Goal: Task Accomplishment & Management: Manage account settings

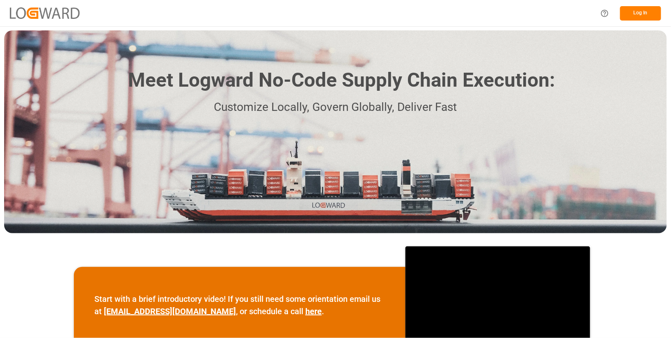
click at [636, 15] on button "Log In" at bounding box center [640, 13] width 41 height 14
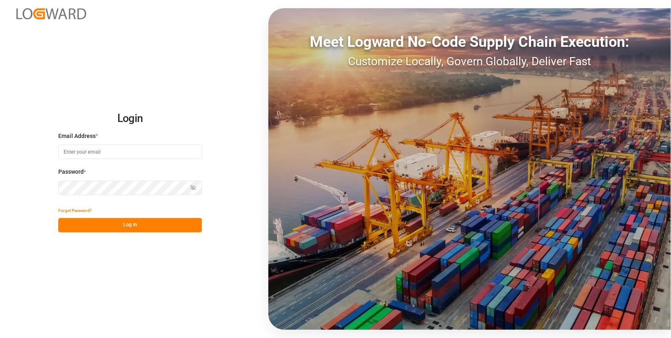
click at [185, 156] on input at bounding box center [130, 151] width 144 height 14
click at [0, 337] on com-1password-button at bounding box center [0, 338] width 0 height 0
type input "anke.fleischer@logward.com"
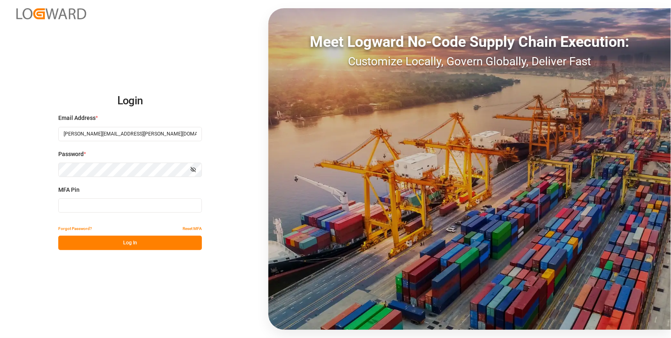
click at [126, 208] on input at bounding box center [130, 205] width 144 height 14
type input "127604"
click at [92, 240] on button "Log In" at bounding box center [130, 243] width 144 height 14
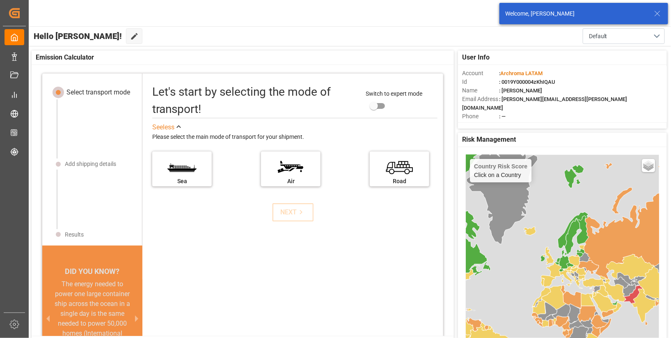
click at [657, 16] on icon at bounding box center [657, 14] width 10 height 10
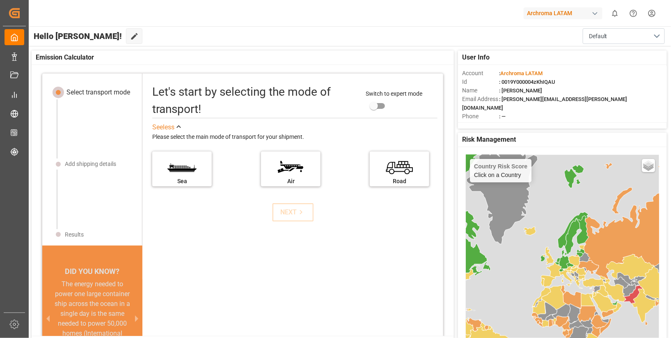
click at [597, 13] on div "button" at bounding box center [595, 13] width 8 height 8
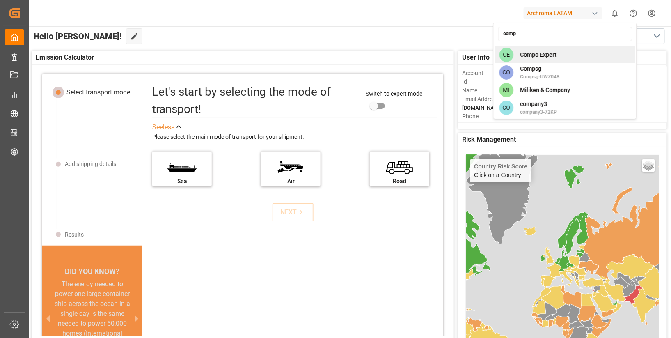
type input "comp"
click at [546, 51] on span "Compo Expert" at bounding box center [538, 54] width 37 height 9
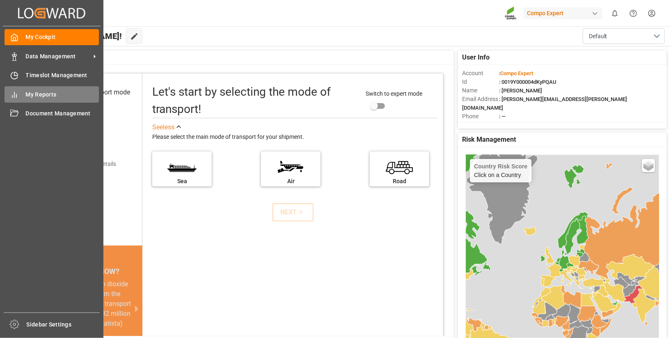
click at [31, 93] on span "My Reports" at bounding box center [62, 94] width 73 height 9
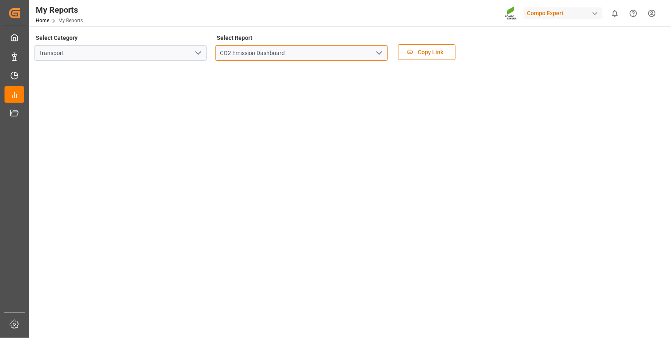
click at [291, 52] on input "CO2 Emission Dashboard" at bounding box center [301, 53] width 172 height 16
click at [380, 55] on icon "open menu" at bounding box center [379, 53] width 10 height 10
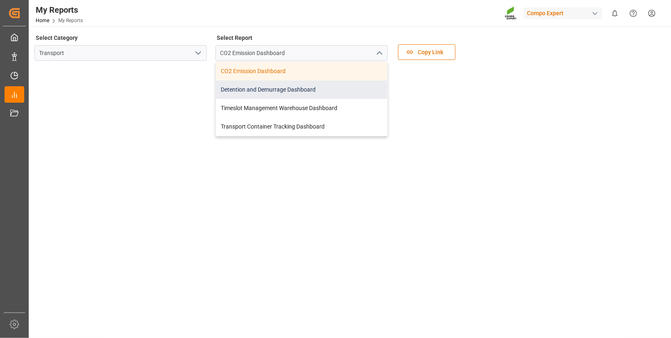
click at [284, 89] on div "Detention and Demurrage Dashboard" at bounding box center [302, 89] width 172 height 18
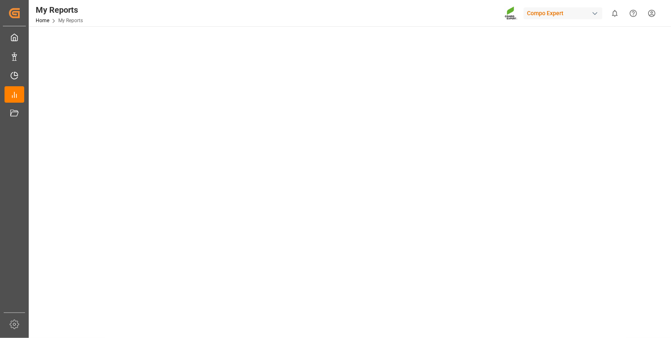
scroll to position [16, 0]
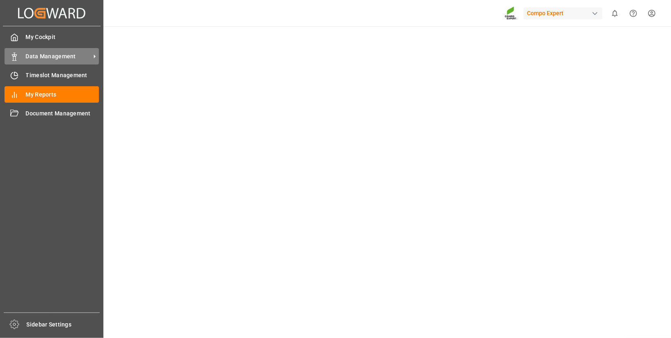
click at [94, 55] on icon at bounding box center [94, 56] width 9 height 9
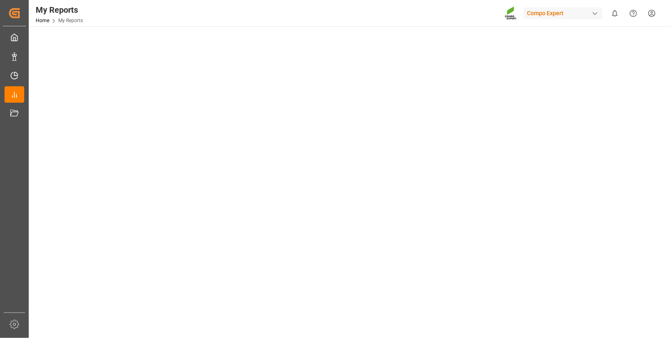
scroll to position [455, 0]
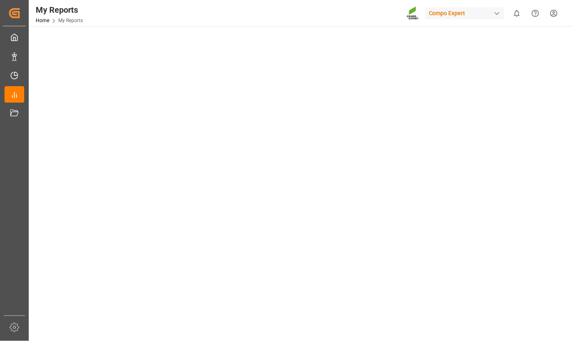
scroll to position [183, 0]
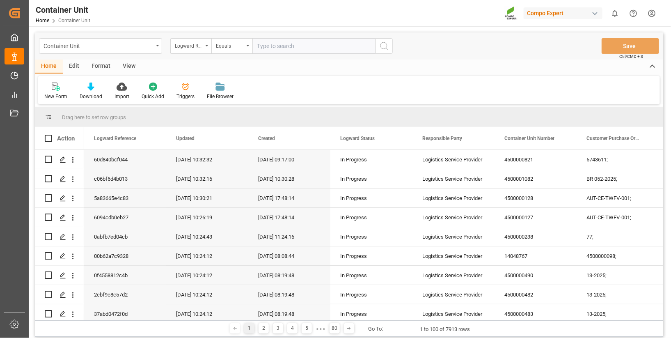
click at [103, 66] on div "Format" at bounding box center [100, 66] width 31 height 14
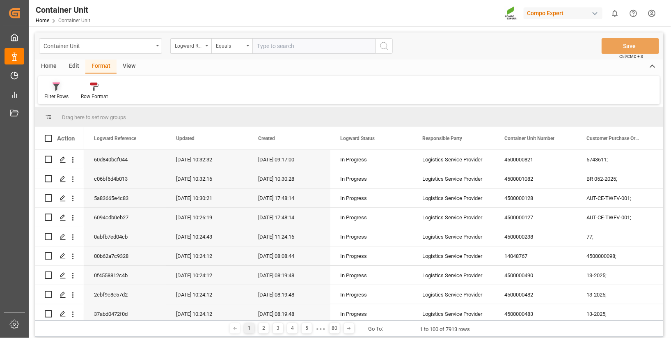
click at [56, 89] on icon at bounding box center [56, 87] width 6 height 7
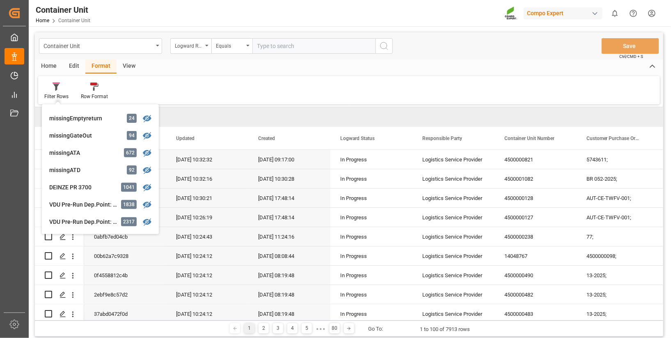
scroll to position [152, 0]
click at [126, 64] on div "View" at bounding box center [129, 66] width 25 height 14
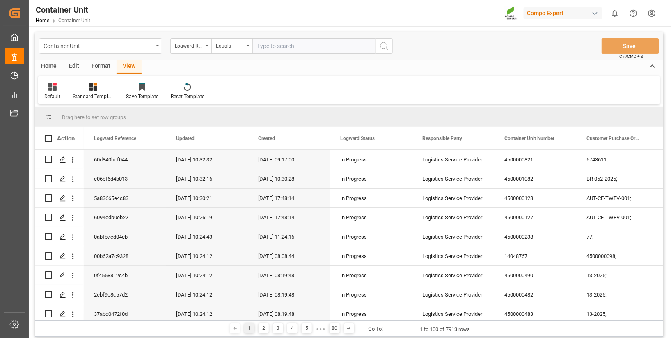
click at [126, 64] on div "View" at bounding box center [129, 66] width 25 height 14
click at [57, 89] on div at bounding box center [52, 86] width 16 height 9
click at [69, 130] on div "Tracking Status" at bounding box center [84, 132] width 72 height 9
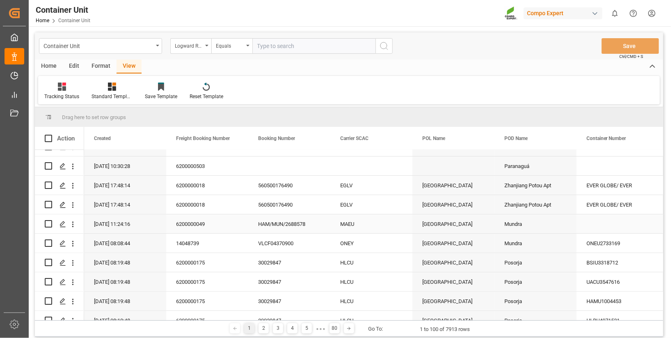
scroll to position [0, 0]
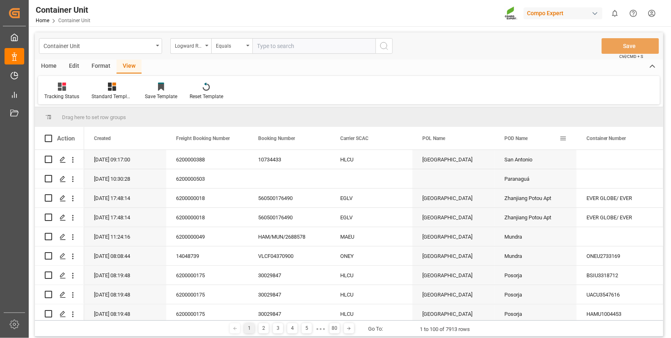
click at [562, 135] on span at bounding box center [562, 138] width 7 height 7
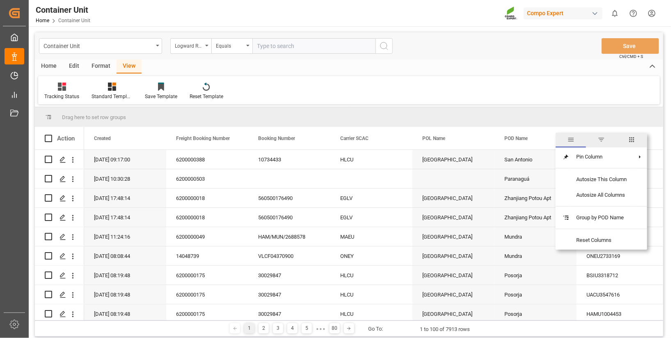
click at [601, 137] on span "filter" at bounding box center [600, 139] width 7 height 7
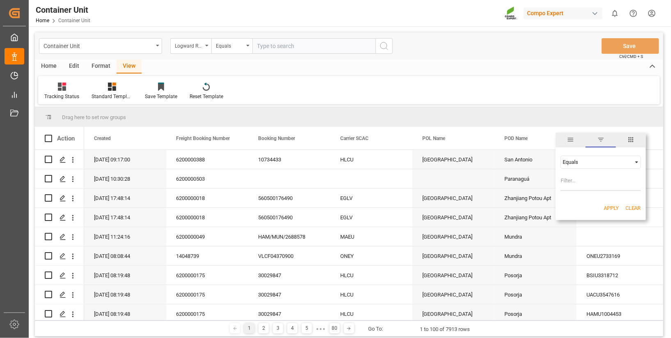
click at [576, 186] on input "Filter Value" at bounding box center [601, 182] width 80 height 16
type input "MXATM"
click at [605, 206] on button "Apply" at bounding box center [611, 208] width 15 height 8
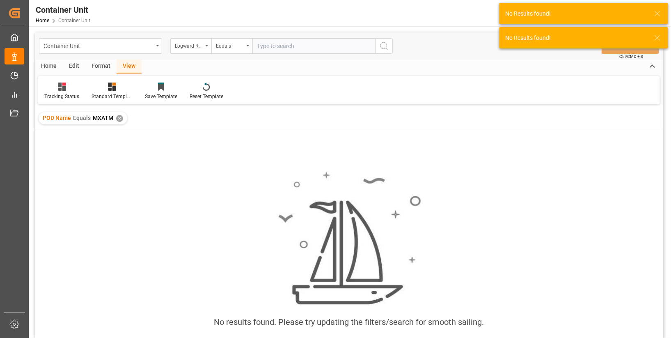
click at [119, 121] on div "✕" at bounding box center [119, 118] width 7 height 7
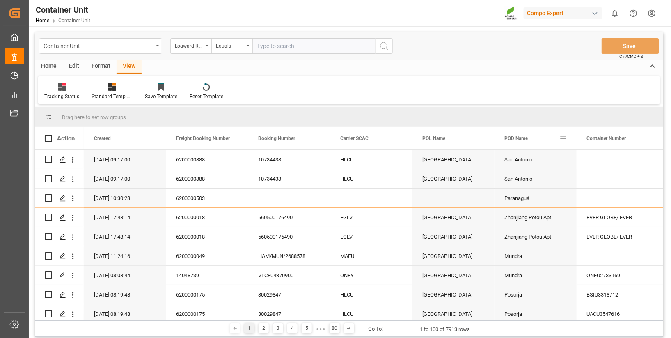
click at [562, 136] on span at bounding box center [562, 138] width 7 height 7
type input "Altamira"
click at [614, 208] on button "Apply" at bounding box center [611, 208] width 15 height 8
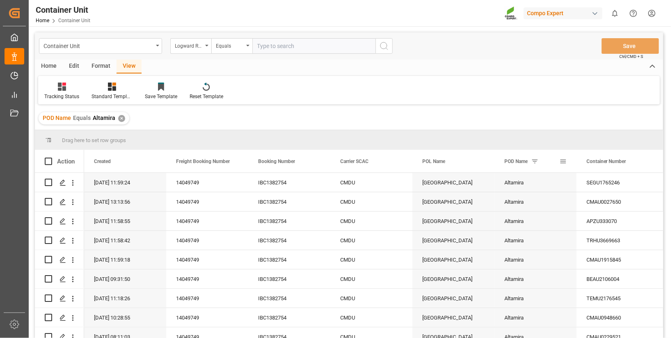
click at [563, 160] on span at bounding box center [562, 161] width 7 height 7
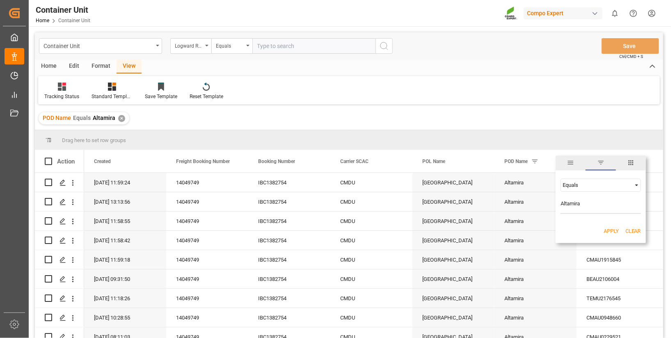
click at [635, 161] on span "columns" at bounding box center [631, 163] width 30 height 15
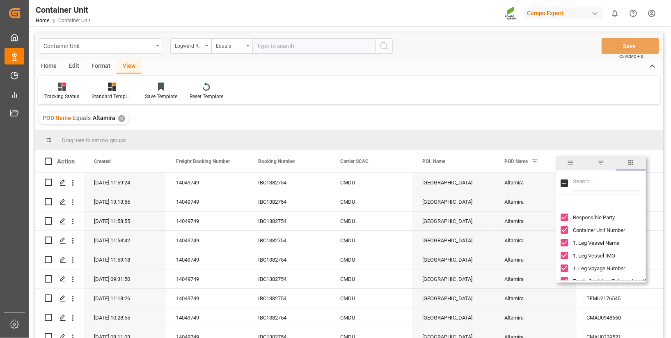
scroll to position [2594, 0]
click at [565, 217] on input "Responsible Party column toggle visibility (visible)" at bounding box center [564, 218] width 7 height 7
checkbox input "false"
click at [563, 233] on input "Container Unit Number column toggle visibility (visible)" at bounding box center [564, 230] width 7 height 7
checkbox input "false"
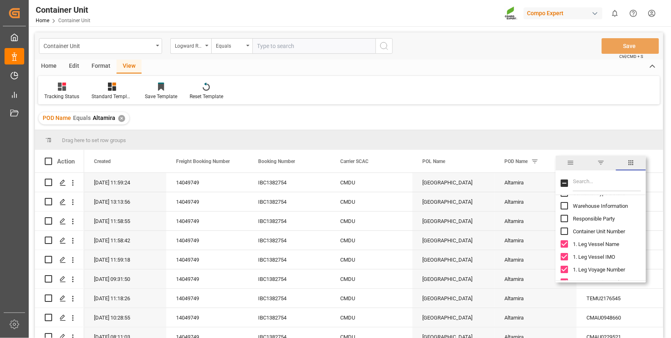
click at [565, 244] on input "1. Leg Vessel Name column toggle visibility (visible)" at bounding box center [564, 243] width 7 height 7
checkbox input "false"
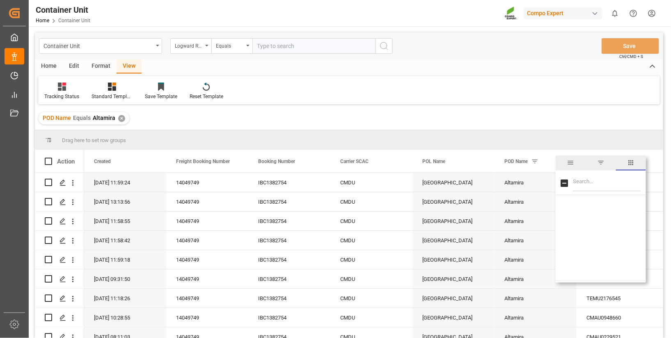
scroll to position [0, 0]
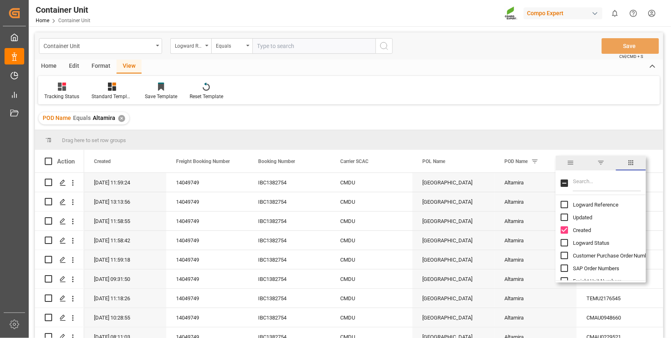
click at [563, 181] on input "Toggle Select All Columns" at bounding box center [564, 182] width 7 height 7
checkbox input "true"
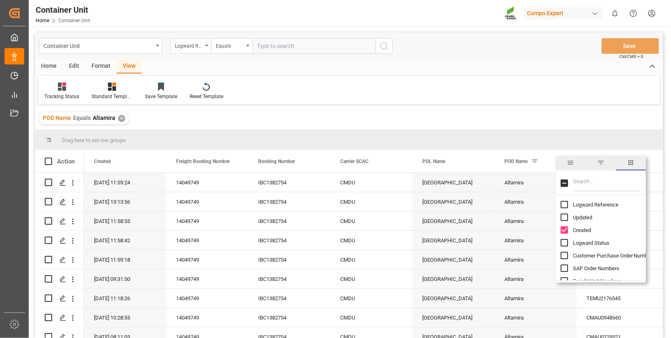
checkbox input "true"
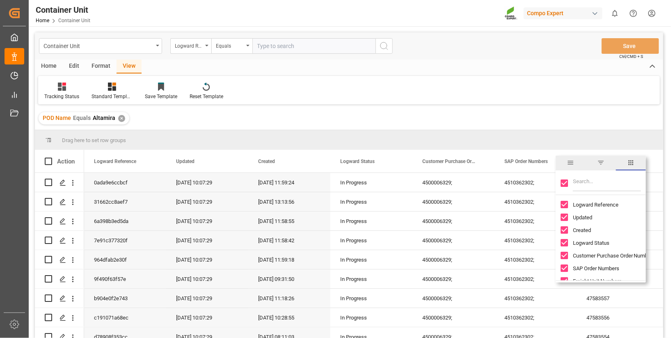
click at [565, 183] on input "Toggle Select All Columns" at bounding box center [564, 182] width 7 height 7
checkbox input "false"
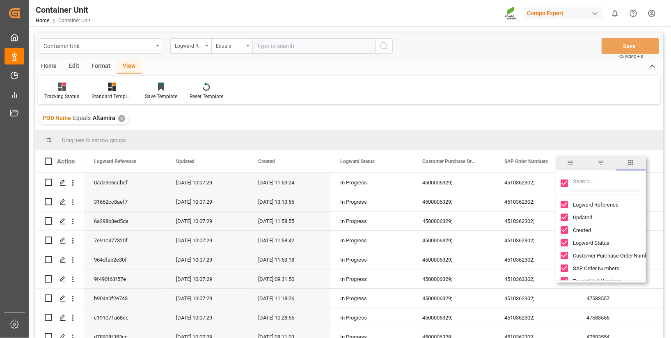
checkbox input "false"
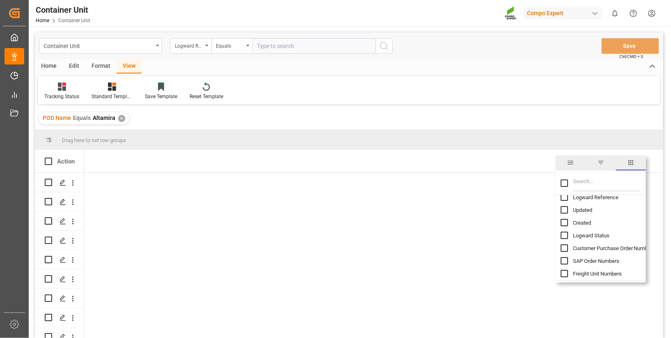
scroll to position [15, 0]
click at [565, 214] on input "Created column toggle visibility (hidden)" at bounding box center [564, 214] width 7 height 7
checkbox input "true"
checkbox input "false"
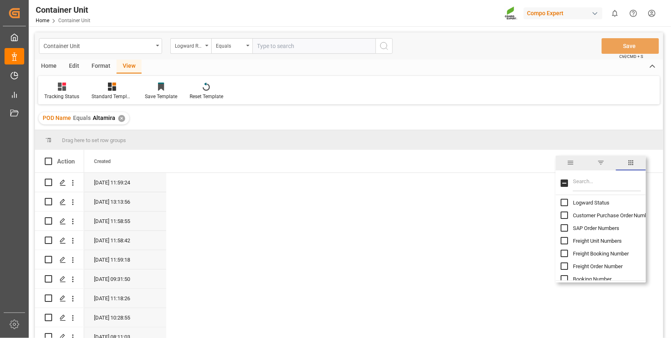
scroll to position [51, 0]
click at [583, 184] on input "Filter Columns Input" at bounding box center [607, 183] width 68 height 16
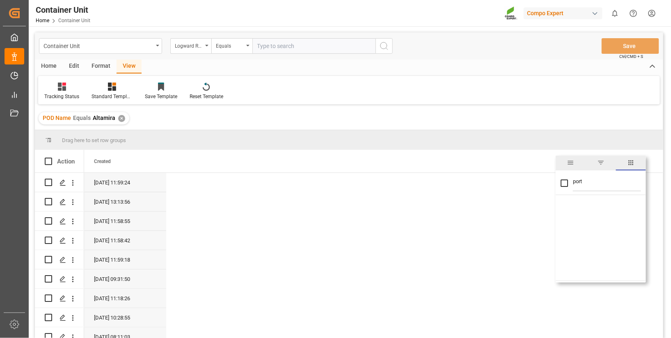
scroll to position [449, 0]
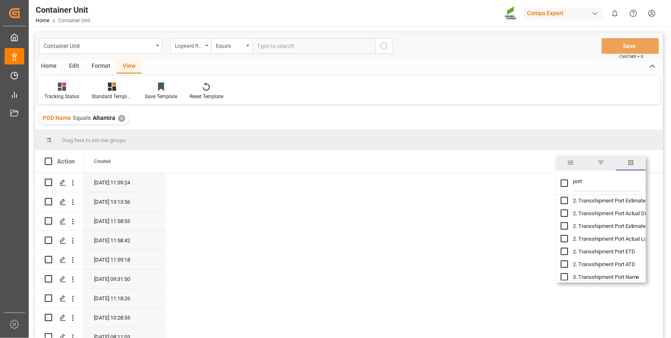
click at [590, 184] on input "port" at bounding box center [607, 183] width 68 height 16
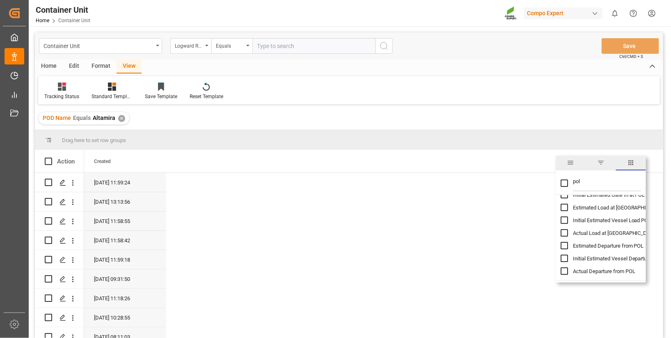
scroll to position [124, 0]
type input "pol"
click at [565, 269] on input "Actual Departure from POL column toggle visibility (hidden)" at bounding box center [564, 270] width 7 height 7
checkbox input "true"
checkbox input "false"
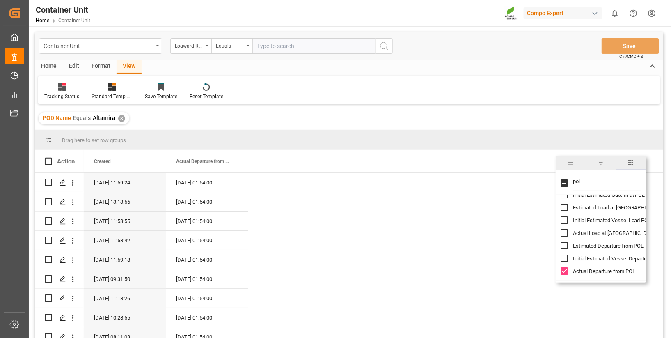
click at [586, 183] on input "pol" at bounding box center [607, 183] width 68 height 16
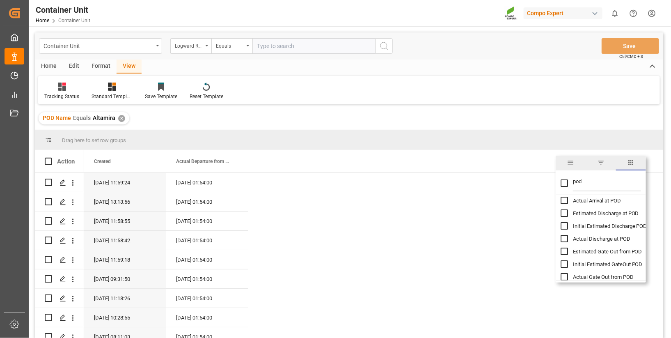
scroll to position [162, 0]
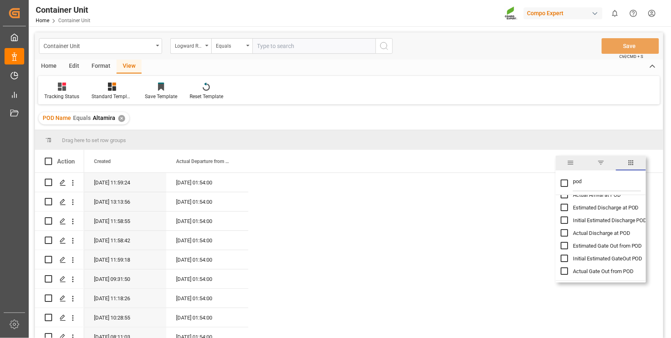
type input "pod"
click at [565, 272] on input "Actual Gate Out from POD column toggle visibility (hidden)" at bounding box center [564, 270] width 7 height 7
checkbox input "true"
checkbox input "false"
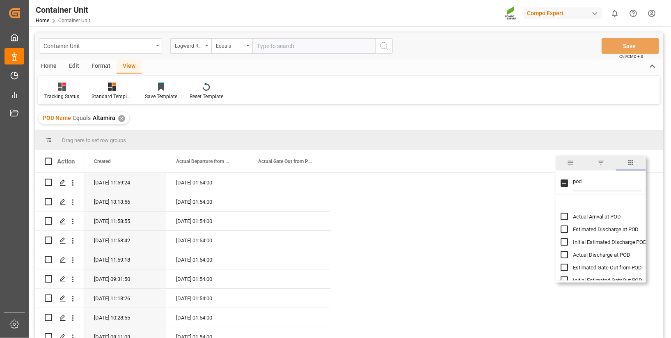
scroll to position [140, 0]
click at [565, 255] on input "Actual Discharge at POD column toggle visibility (hidden)" at bounding box center [564, 254] width 7 height 7
checkbox input "true"
click at [564, 218] on input "Actual Arrival at POD column toggle visibility (hidden)" at bounding box center [564, 216] width 7 height 7
checkbox input "true"
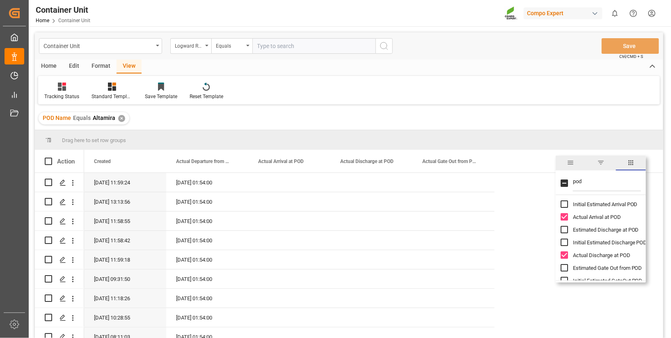
click at [588, 181] on input "pod" at bounding box center [607, 183] width 68 height 16
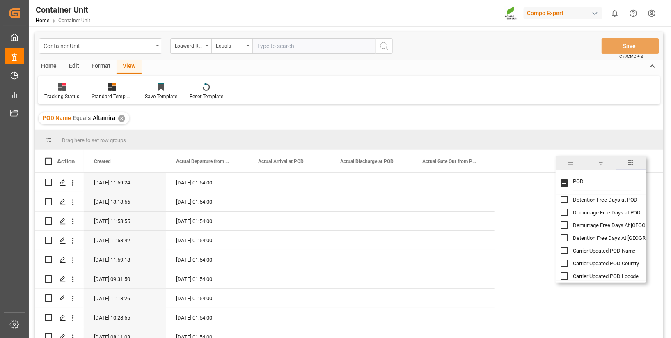
scroll to position [0, 0]
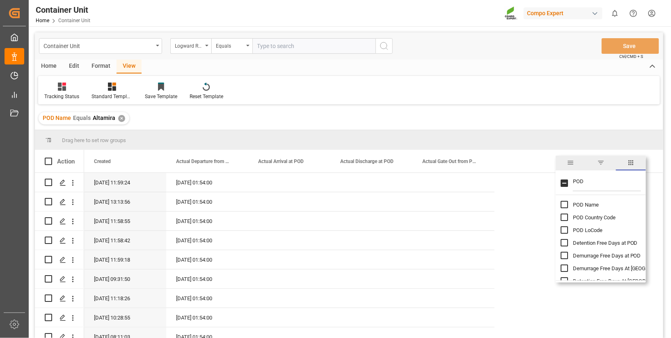
type input "POD"
click at [563, 204] on input "POD Name column toggle visibility (hidden)" at bounding box center [564, 204] width 7 height 7
checkbox input "true"
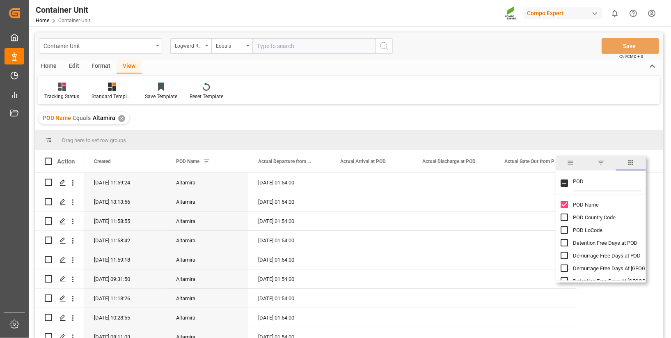
click at [584, 185] on input "POD" at bounding box center [607, 183] width 68 height 16
type input "POL"
click at [565, 205] on input "POL Name column toggle visibility (hidden)" at bounding box center [564, 204] width 7 height 7
checkbox input "true"
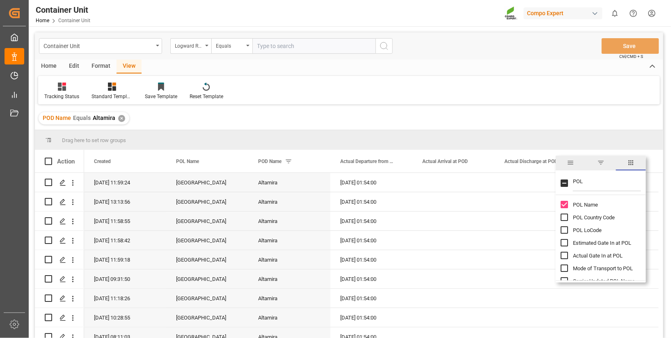
click at [590, 183] on input "POL" at bounding box center [607, 183] width 68 height 16
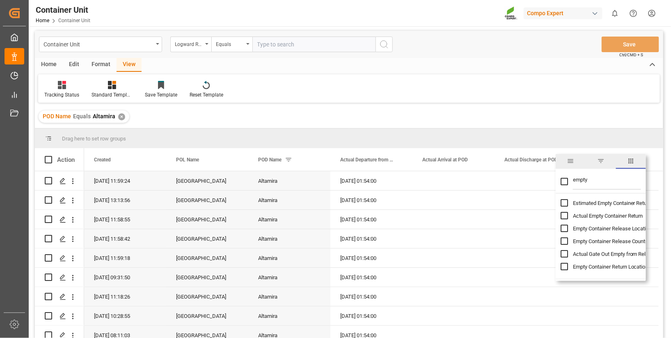
scroll to position [9, 0]
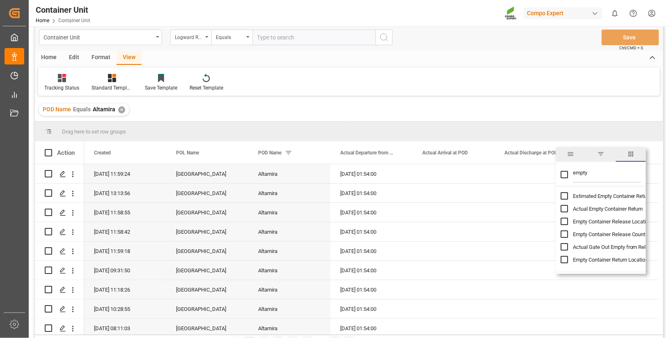
type input "empty"
click at [567, 208] on input "Actual Empty Container Return column toggle visibility (hidden)" at bounding box center [564, 208] width 7 height 7
checkbox input "true"
checkbox input "false"
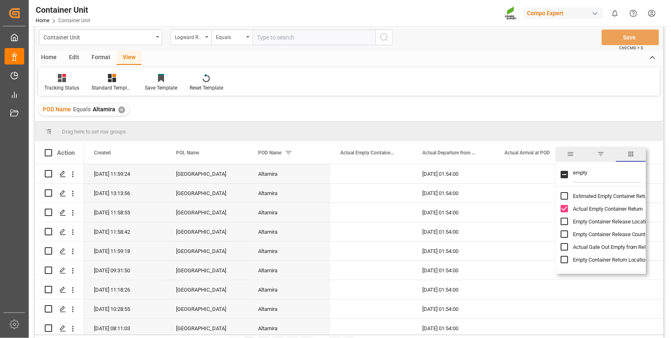
scroll to position [0, 0]
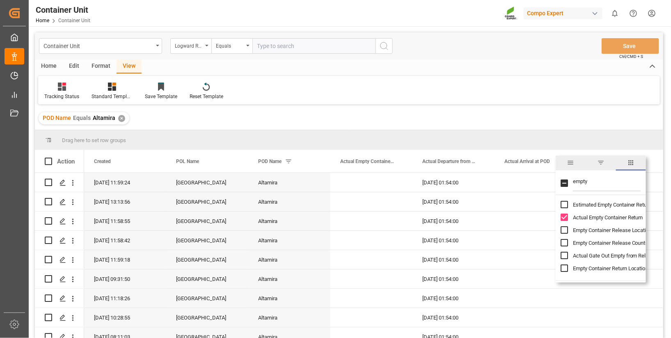
click at [526, 199] on div "Press SPACE to select this row." at bounding box center [535, 201] width 82 height 19
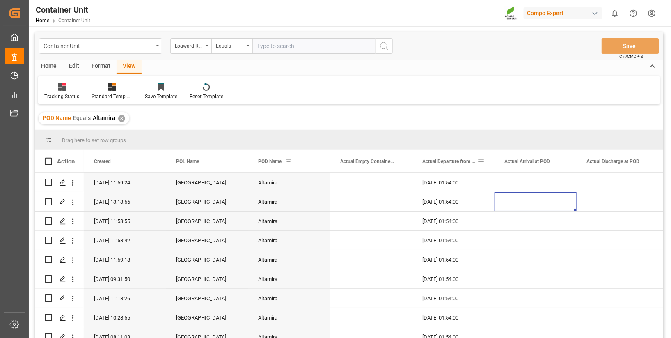
click at [465, 160] on span "Actual Departure from POL" at bounding box center [449, 161] width 55 height 6
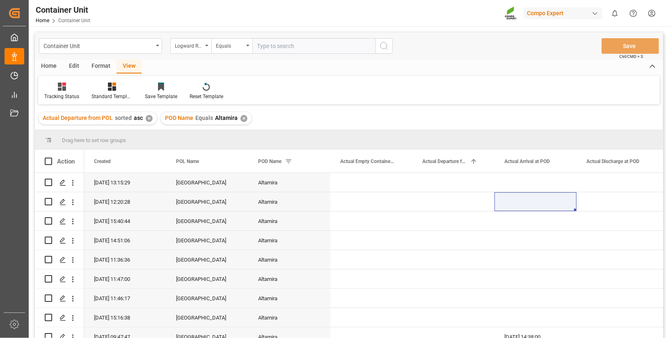
click at [149, 118] on div "✕" at bounding box center [149, 118] width 7 height 7
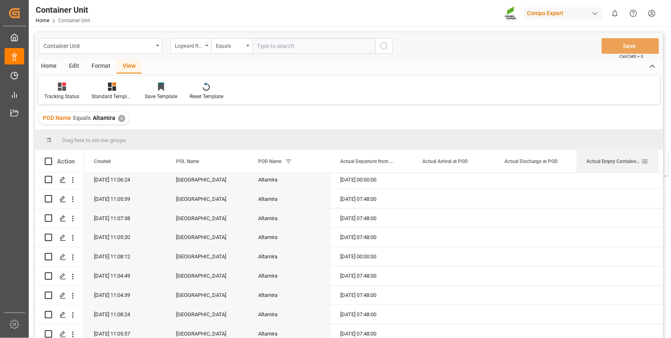
drag, startPoint x: 359, startPoint y: 158, endPoint x: 595, endPoint y: 158, distance: 235.5
click at [595, 158] on span "Actual Empty Container Return" at bounding box center [613, 161] width 55 height 6
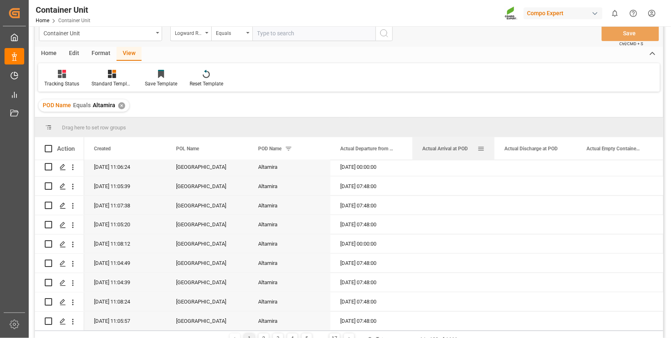
drag, startPoint x: 452, startPoint y: 148, endPoint x: 445, endPoint y: 145, distance: 7.9
click at [445, 146] on span "Actual Arrival at POD" at bounding box center [445, 149] width 46 height 6
drag, startPoint x: 447, startPoint y: 140, endPoint x: 478, endPoint y: 150, distance: 32.7
click at [478, 150] on div "Actual Arrival at POD" at bounding box center [453, 148] width 62 height 23
drag, startPoint x: 481, startPoint y: 147, endPoint x: 433, endPoint y: 104, distance: 64.5
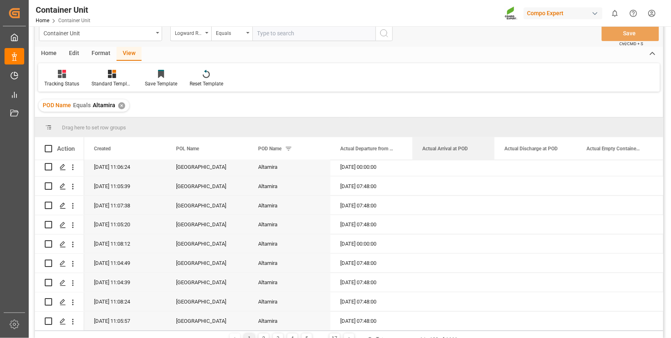
click at [433, 104] on div "Container Unit Logward Reference Equals Save Ctrl/CMD + S Home Edit Format View…" at bounding box center [349, 183] width 628 height 327
click at [456, 146] on span "Actual Arrival at POD" at bounding box center [445, 149] width 46 height 6
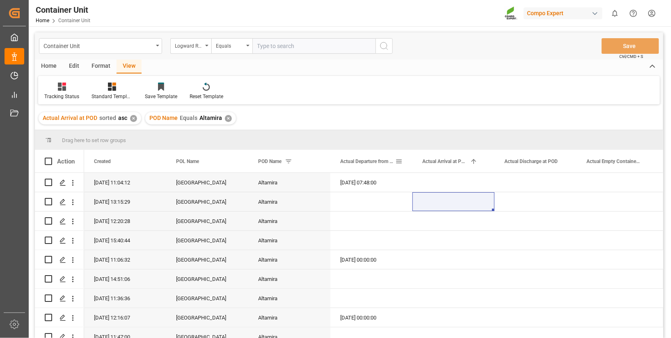
click at [401, 161] on span at bounding box center [398, 161] width 7 height 7
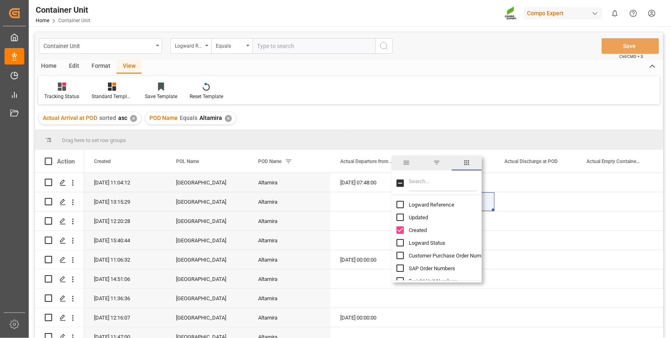
click at [415, 183] on input "Filter Columns Input" at bounding box center [443, 183] width 68 height 16
type input "conta"
click at [400, 217] on input "Container Number column toggle visibility (hidden)" at bounding box center [399, 216] width 7 height 7
checkbox input "true"
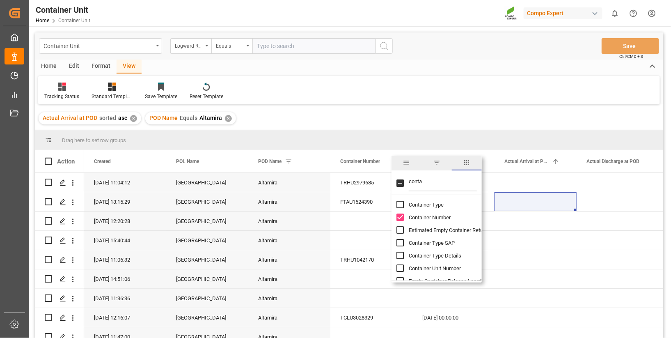
click at [419, 181] on input "conta" at bounding box center [443, 183] width 68 height 16
type input "boo"
click at [400, 219] on input "Booking Number column toggle visibility (hidden)" at bounding box center [399, 216] width 7 height 7
checkbox input "true"
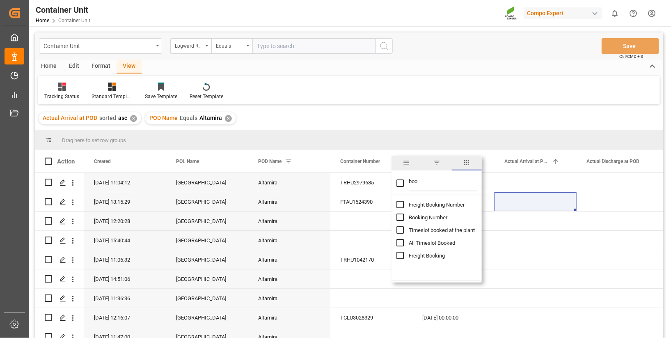
checkbox input "false"
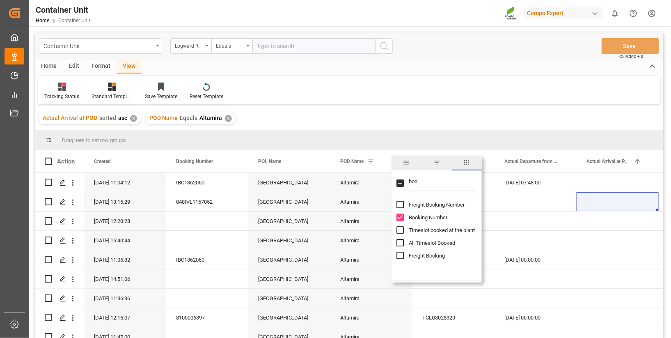
click at [424, 181] on input "boo" at bounding box center [443, 183] width 68 height 16
type input "carr"
click at [402, 205] on input "Carrier SCAC column toggle visibility (hidden)" at bounding box center [399, 204] width 7 height 7
checkbox input "true"
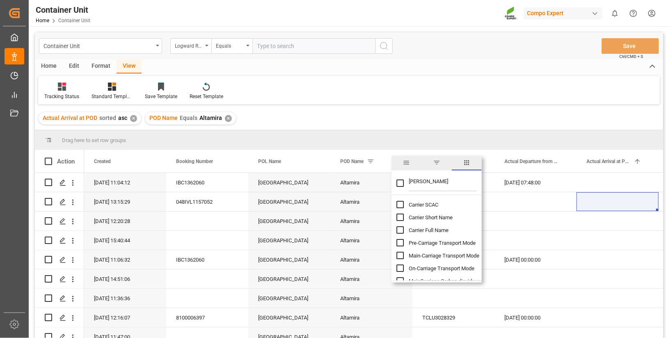
checkbox input "false"
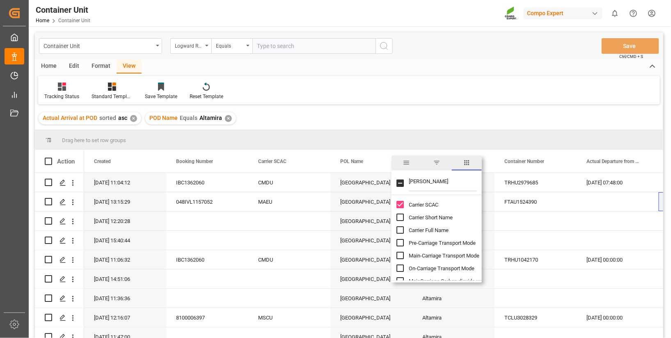
click at [478, 139] on div "Drag here to set row groups" at bounding box center [349, 140] width 628 height 20
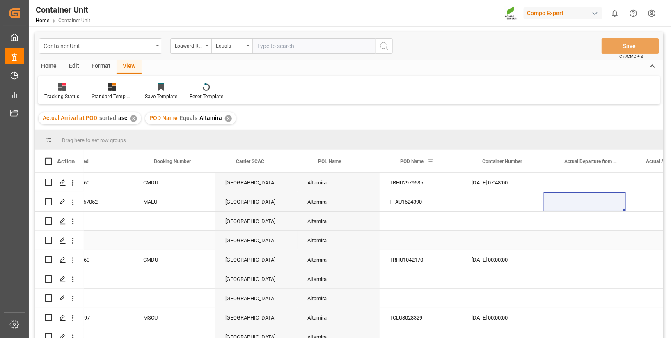
scroll to position [0, 120]
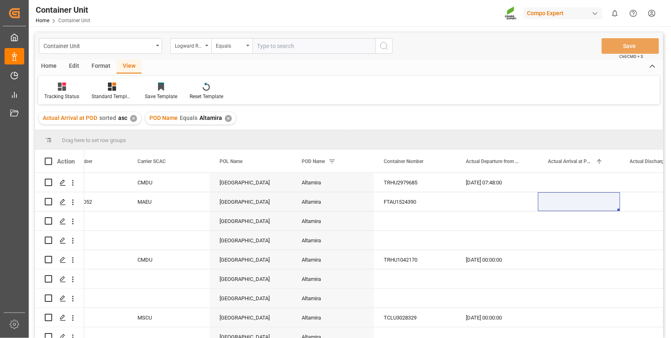
click at [50, 63] on div "Home" at bounding box center [49, 66] width 28 height 14
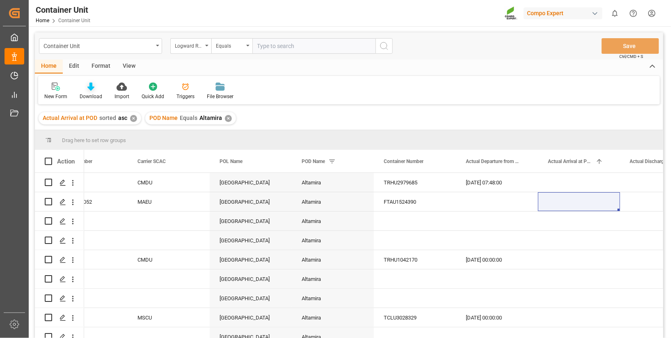
click at [90, 92] on div "Download" at bounding box center [90, 91] width 35 height 18
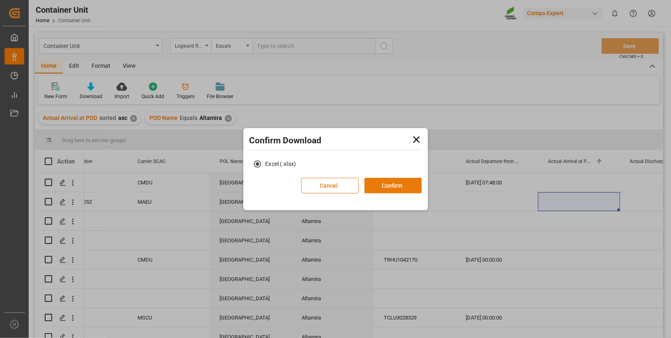
click at [400, 182] on button "Confirm" at bounding box center [392, 186] width 57 height 16
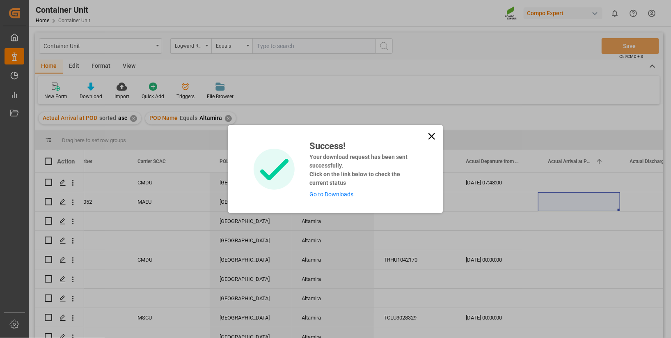
click at [347, 197] on link "Go to Downloads" at bounding box center [331, 194] width 44 height 7
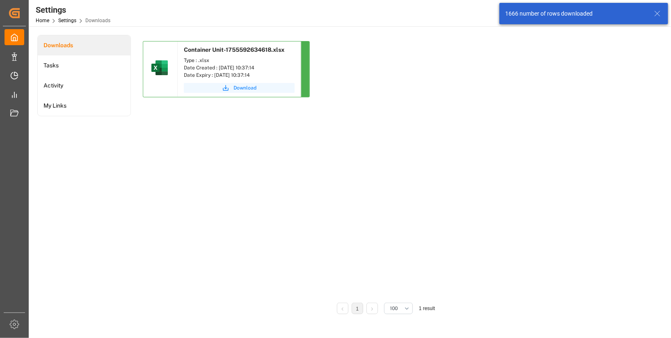
click at [253, 88] on span "Download" at bounding box center [244, 87] width 23 height 7
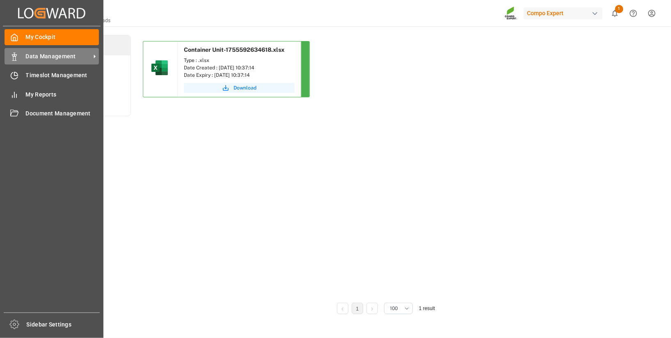
click at [68, 55] on span "Data Management" at bounding box center [58, 56] width 65 height 9
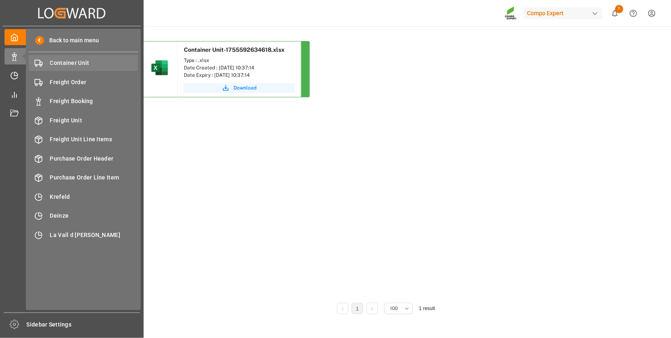
click at [81, 59] on span "Container Unit" at bounding box center [94, 63] width 88 height 9
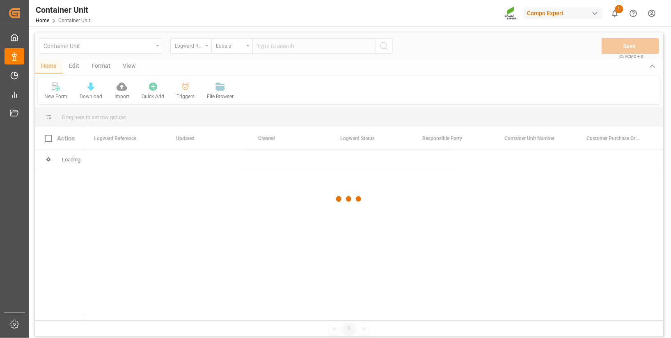
click at [275, 45] on div at bounding box center [349, 198] width 628 height 333
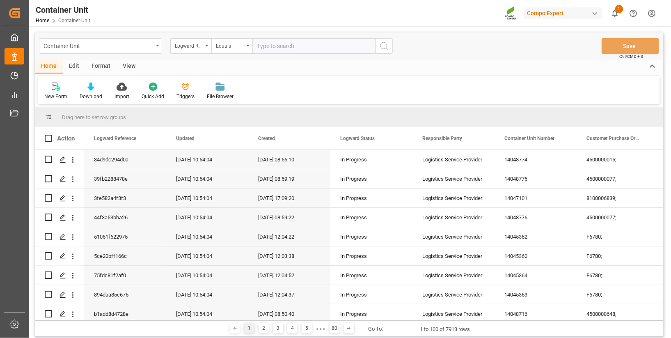
click at [275, 45] on input "text" at bounding box center [313, 46] width 123 height 16
paste input "18c764a1ce84"
type input "18c764a1ce84"
click at [386, 48] on circle "search button" at bounding box center [383, 45] width 7 height 7
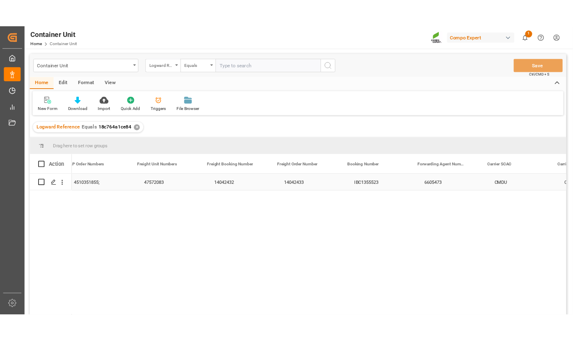
scroll to position [0, 591]
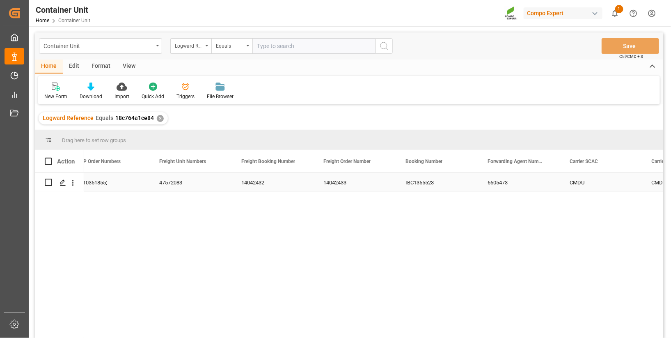
click at [422, 183] on div "IBC1355523" at bounding box center [437, 182] width 82 height 19
click at [418, 183] on input "IBC1355523" at bounding box center [436, 187] width 69 height 16
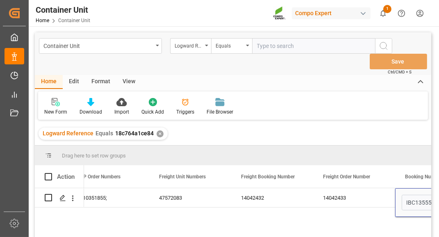
click at [284, 47] on input "text" at bounding box center [313, 46] width 123 height 16
paste input "b6e4bd76fb4d"
type input "b6e4bd76fb4d"
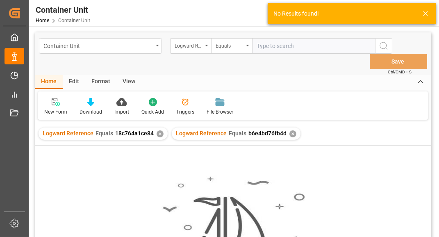
click at [157, 135] on div "✕" at bounding box center [160, 133] width 7 height 7
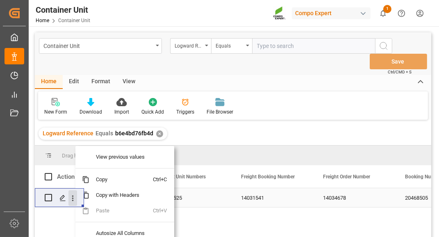
click at [71, 197] on icon "open menu" at bounding box center [73, 198] width 9 height 9
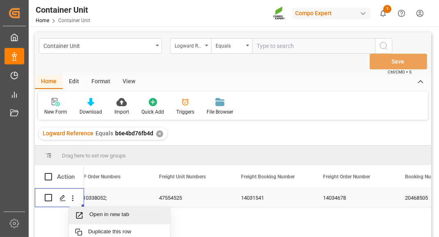
click at [98, 211] on span "Open in new tab" at bounding box center [126, 215] width 75 height 9
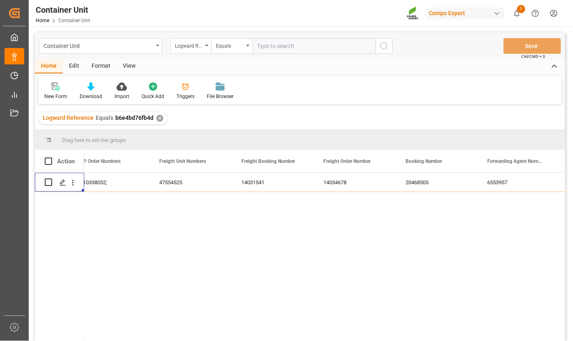
click at [159, 119] on div "✕" at bounding box center [159, 118] width 7 height 7
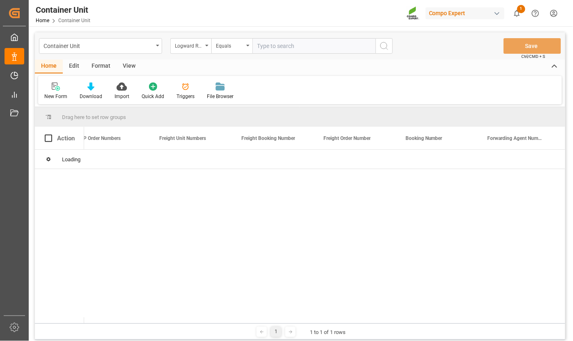
click at [285, 46] on input "text" at bounding box center [313, 46] width 123 height 16
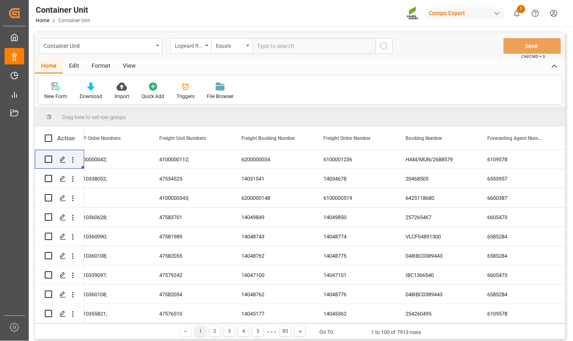
paste input "18c764a1ce84"
type input "18c764a1ce84"
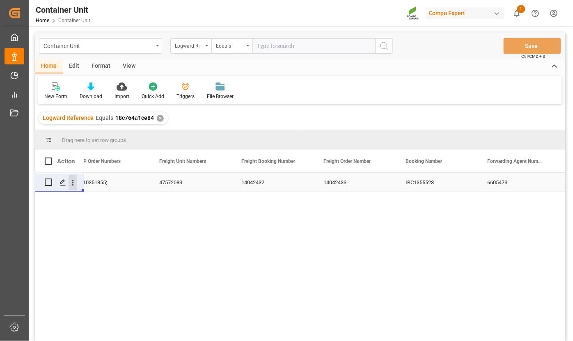
click at [71, 181] on icon "open menu" at bounding box center [73, 182] width 9 height 9
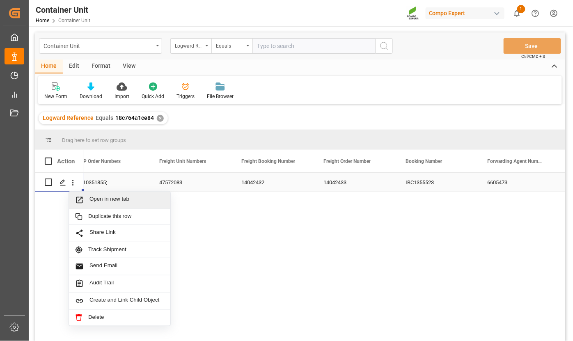
click at [97, 198] on span "Open in new tab" at bounding box center [126, 200] width 75 height 9
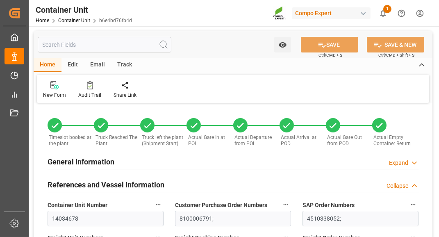
type input "[DATE] 13:19"
type input "[DATE] 10:16"
type input "[DATE] 10:50"
type input "[DATE] 11:27"
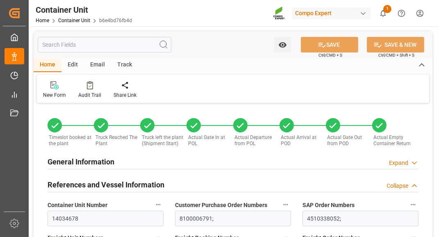
type input "[DATE] 11:27"
type input "[DATE]"
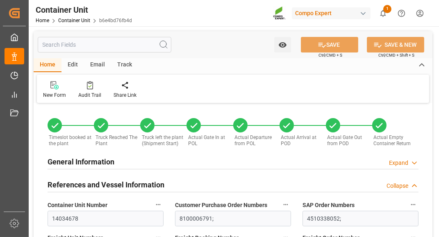
type input "[DATE]"
type input "[DATE] 00:00"
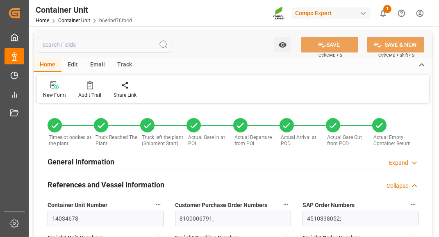
type input "[DATE] 00:00"
type input "03.04.2025 00:00"
type input "04.04.2025 00:00"
type input "10.04.2025 00:00"
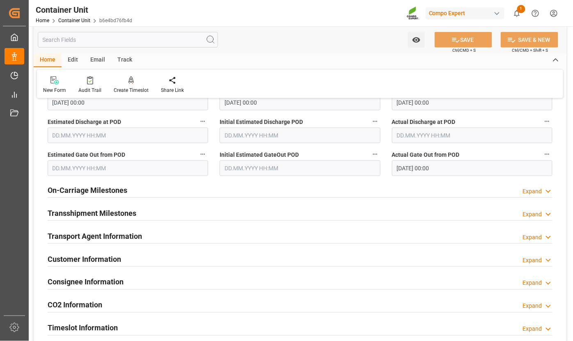
scroll to position [1039, 0]
click at [439, 191] on icon at bounding box center [548, 190] width 8 height 9
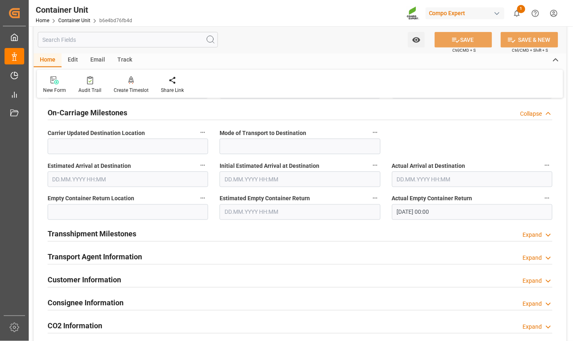
scroll to position [1117, 0]
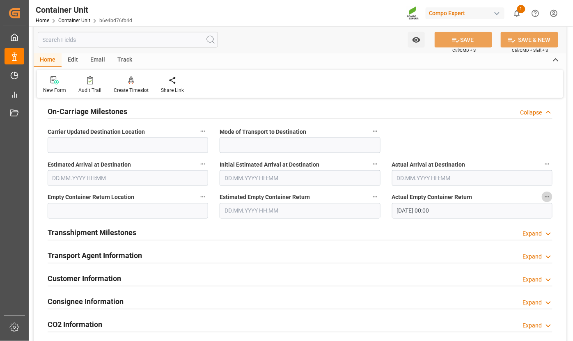
click at [439, 194] on icon "button" at bounding box center [547, 197] width 7 height 7
click at [439, 195] on li "Audits" at bounding box center [532, 195] width 66 height 14
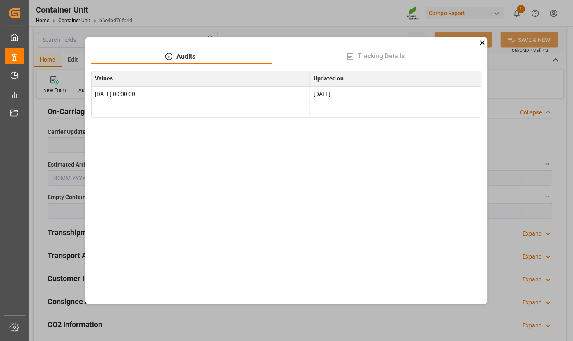
click at [439, 42] on icon at bounding box center [482, 42] width 5 height 5
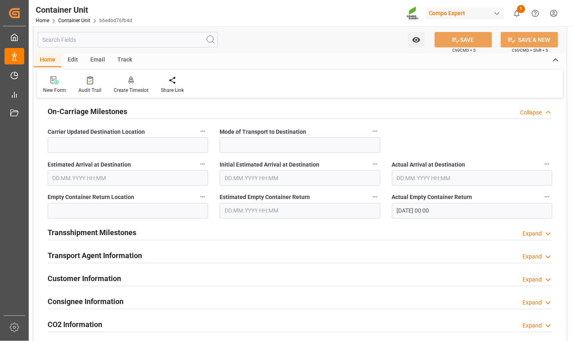
click at [89, 85] on div "Audit Trail" at bounding box center [89, 85] width 35 height 18
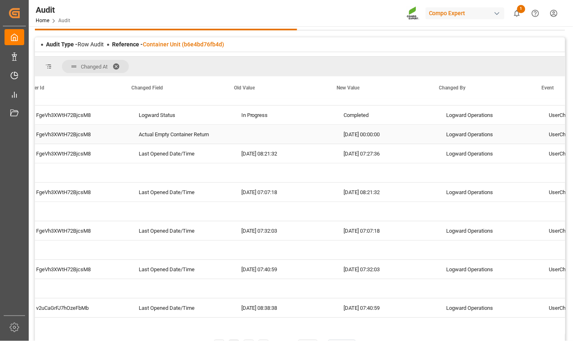
scroll to position [0, 227]
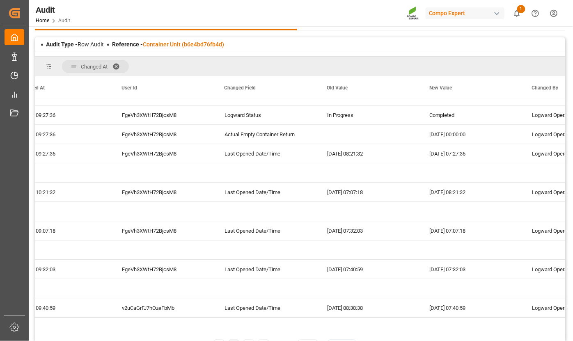
click at [201, 46] on link "Container Unit (b6e4bd76fb4d)" at bounding box center [183, 44] width 81 height 7
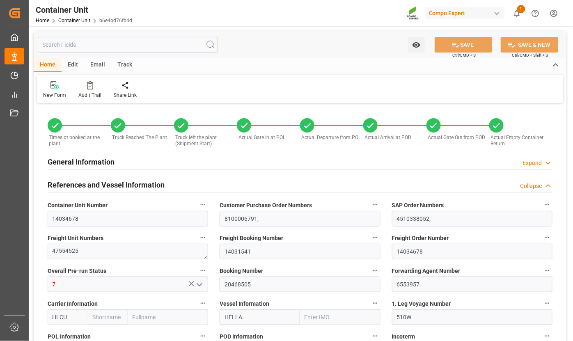
type input "HLCU"
type input "9535137"
type input "BEANR"
type input "MXATM"
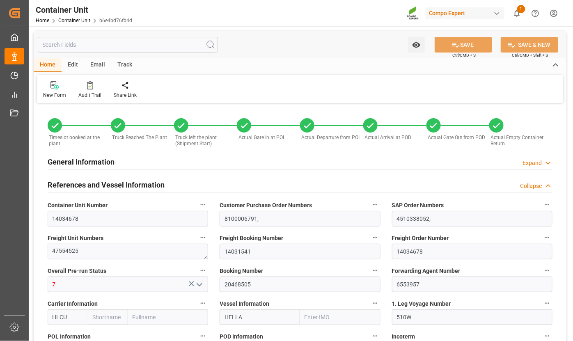
type input "23840"
type input "7"
type input "468"
type input "8"
type input "0"
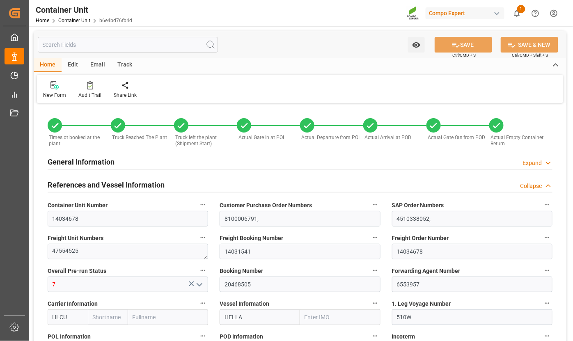
type input "20"
type input "21500"
type input "28.01.2025 13:19"
type input "04.03.2025 10:16"
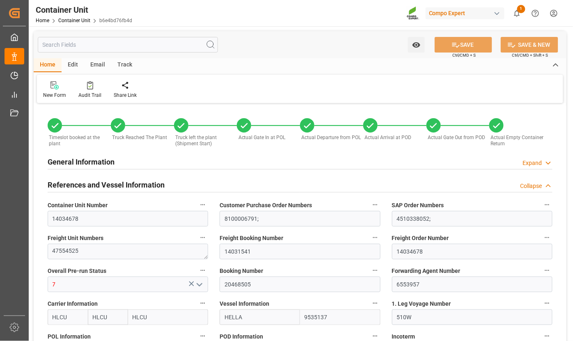
type input "04.03.2025 10:50"
type input "04.03.2025 11:27"
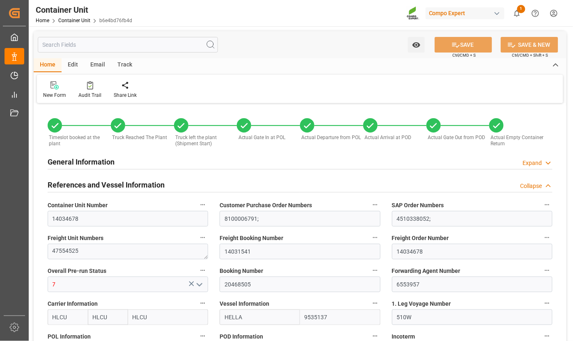
type input "04.03.2025"
type input "05.02.2025"
type input "12.04.2025"
type input "17.04.2025"
type input "07.03.2025 00:00"
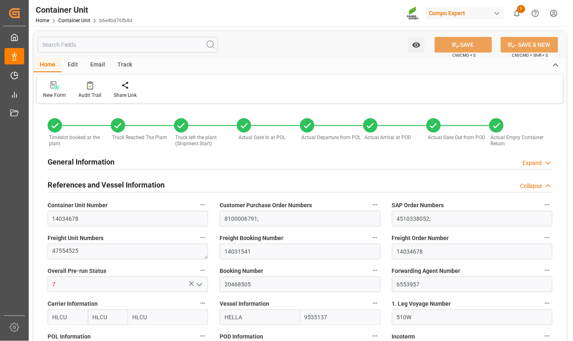
type input "09.03.2025 00:00"
type input "04.04.2025 00:00"
type input "03.04.2025 00:00"
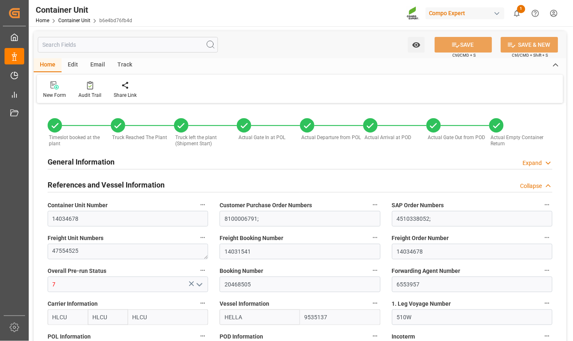
type input "04.04.2025 00:00"
type input "10.04.2025 00:00"
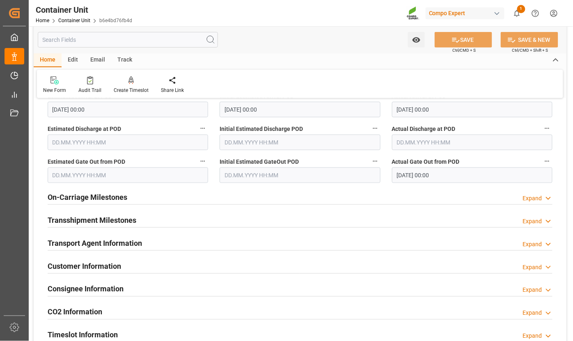
click at [439, 196] on div "Expand" at bounding box center [532, 198] width 19 height 9
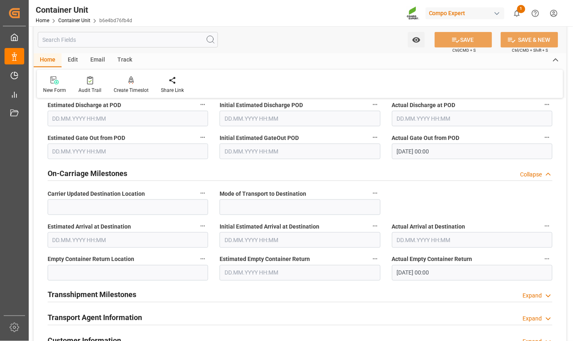
click at [403, 237] on input "21.04.2025 00:00" at bounding box center [472, 273] width 160 height 16
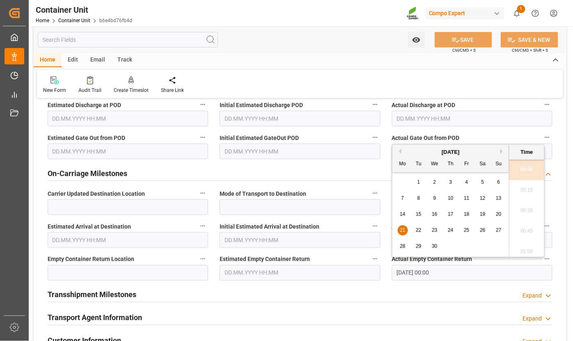
click at [439, 198] on span "10" at bounding box center [450, 198] width 5 height 6
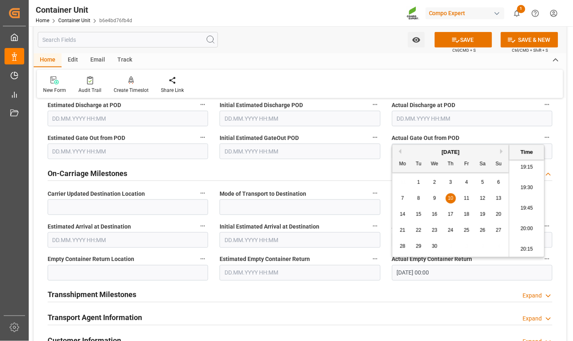
click at [439, 191] on li "19:30" at bounding box center [526, 188] width 35 height 21
type input "10.04.2025 19:30"
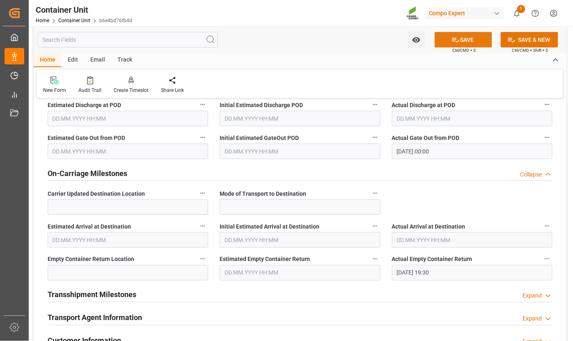
click at [439, 42] on button "SAVE" at bounding box center [463, 40] width 57 height 16
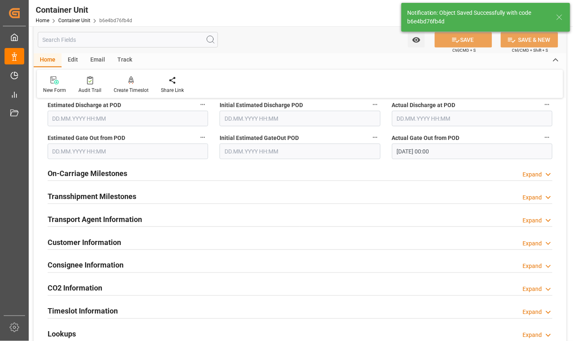
type input "0"
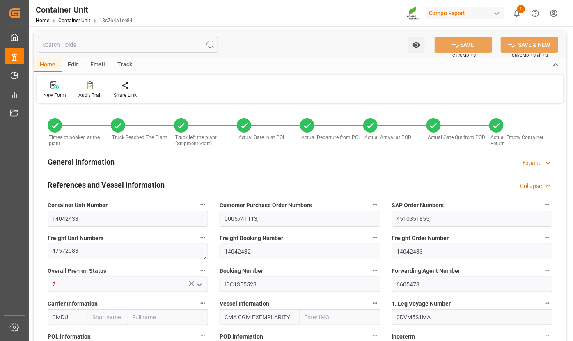
type input "CMDU"
type input "9948229"
type input "ESVLC"
type input "MXATM"
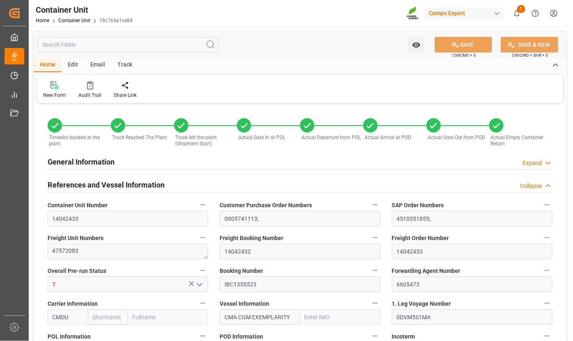
type input "7"
type input "0"
type input "8"
type input "1404"
type input "20"
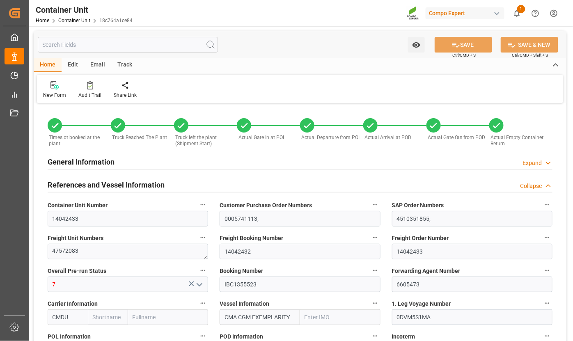
type input "21504"
type input "ESVLC"
type input "MXATM"
type input "[DATE] 10:37"
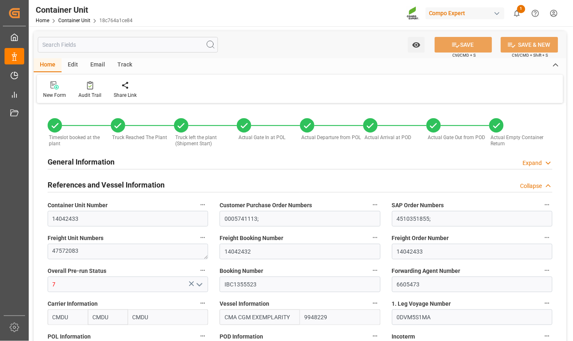
type input "[DATE] 08:30"
type input "[DATE] 08:44"
type input "[DATE] 08:58"
type input "27.05.2025 09:05"
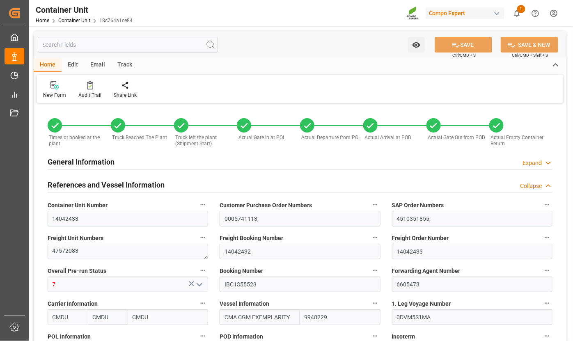
type input "27.05.2025 09:05"
type input "27.05.2025"
type input "23.04.2025"
type input "07.07.2025"
type input "26.07.2025"
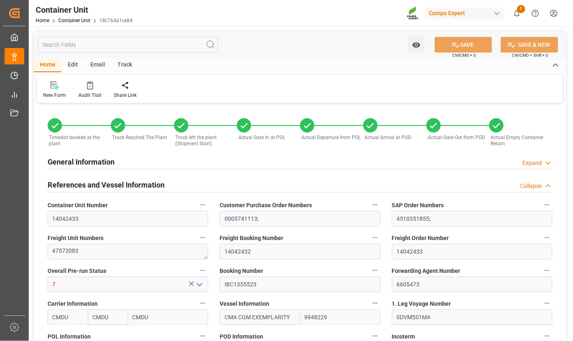
type input "27.05.2025 10:20"
type input "01.06.2025 13:09"
type input "01.06.2025 20:00"
type input "01.06.2025 00:00"
type input "02.06.2025 01:00"
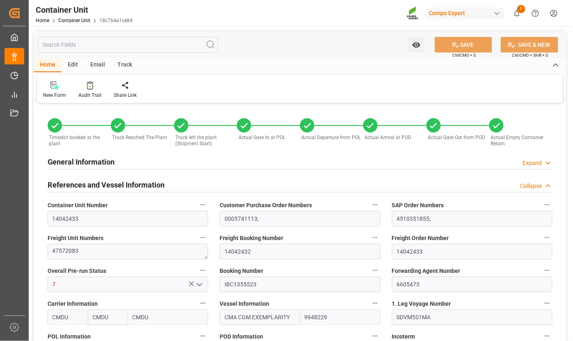
type input "05.07.2025 19:00"
type input "29.06.2025 00:00"
type input "29.06.2025 07:01"
type input "19.07.2025 00:00"
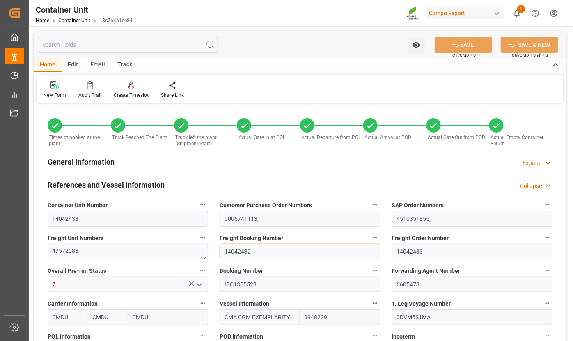
click at [239, 249] on input "14042432" at bounding box center [300, 252] width 160 height 16
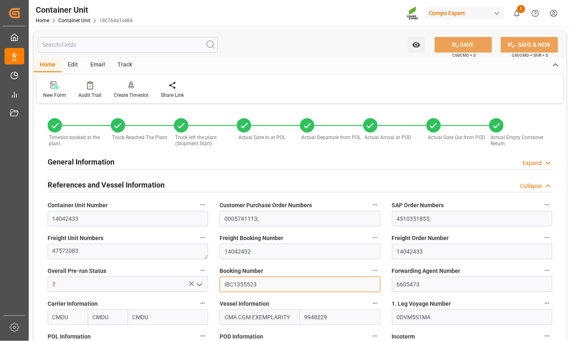
click at [240, 283] on input "IBC1355523" at bounding box center [300, 285] width 160 height 16
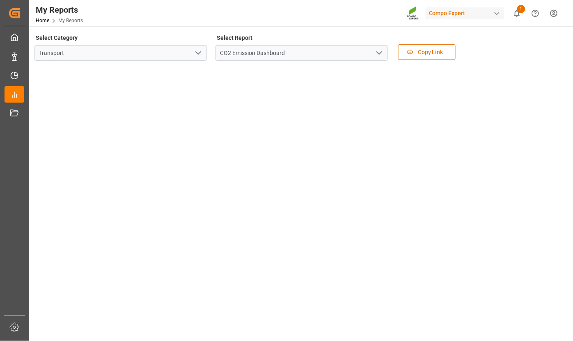
click at [378, 52] on icon "open menu" at bounding box center [379, 53] width 10 height 10
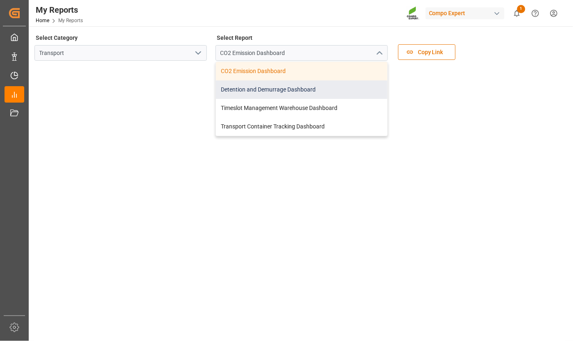
click at [293, 91] on div "Detention and Demurrage Dashboard" at bounding box center [302, 89] width 172 height 18
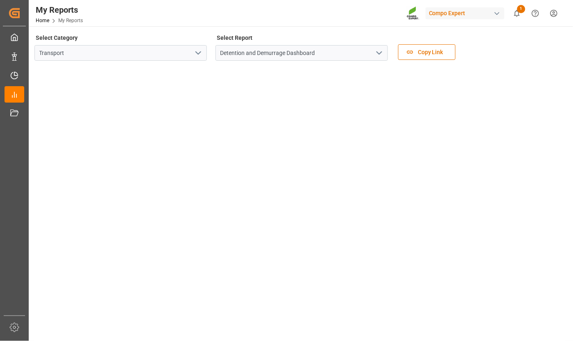
scroll to position [217, 0]
